Goal: Obtain resource: Download file/media

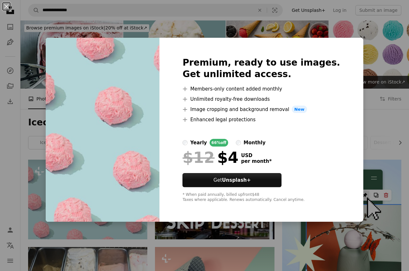
scroll to position [95, 0]
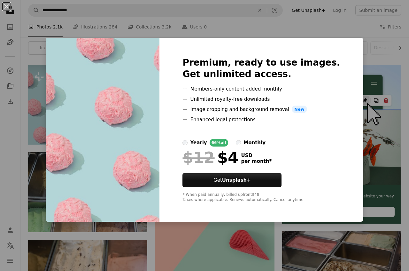
click at [363, 34] on div "An X shape Premium, ready to use images. Get unlimited access. A plus sign Memb…" at bounding box center [204, 135] width 409 height 271
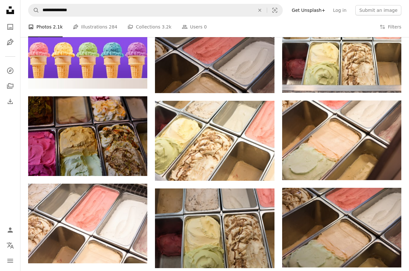
scroll to position [488, 0]
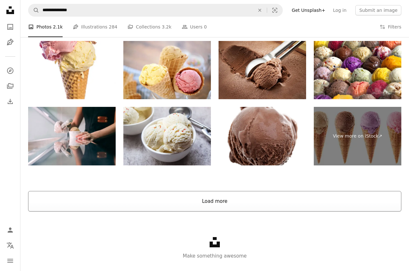
click at [233, 211] on button "Load more" at bounding box center [214, 201] width 373 height 20
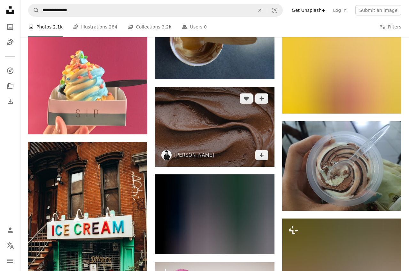
scroll to position [2947, 0]
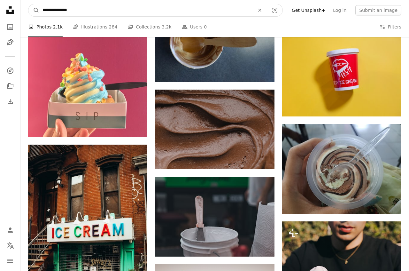
drag, startPoint x: 62, startPoint y: 10, endPoint x: 96, endPoint y: 11, distance: 34.2
click at [96, 11] on input "**********" at bounding box center [146, 10] width 214 height 12
type input "*********"
click button "A magnifying glass" at bounding box center [33, 10] width 11 height 12
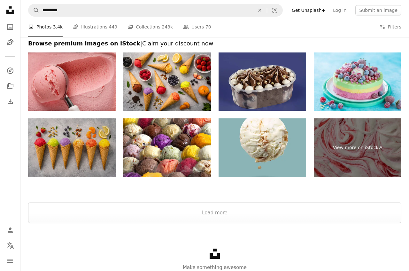
scroll to position [1236, 0]
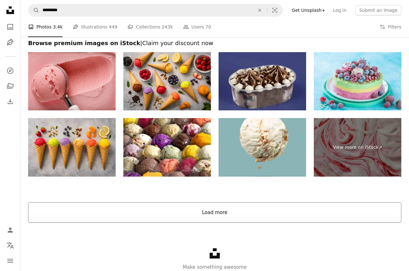
click at [188, 213] on button "Load more" at bounding box center [214, 212] width 373 height 20
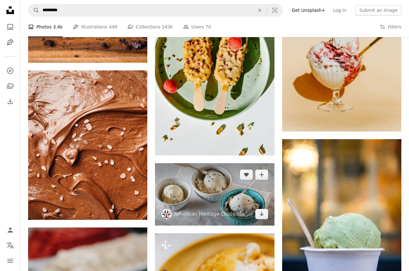
scroll to position [2068, 0]
